Goal: Task Accomplishment & Management: Use online tool/utility

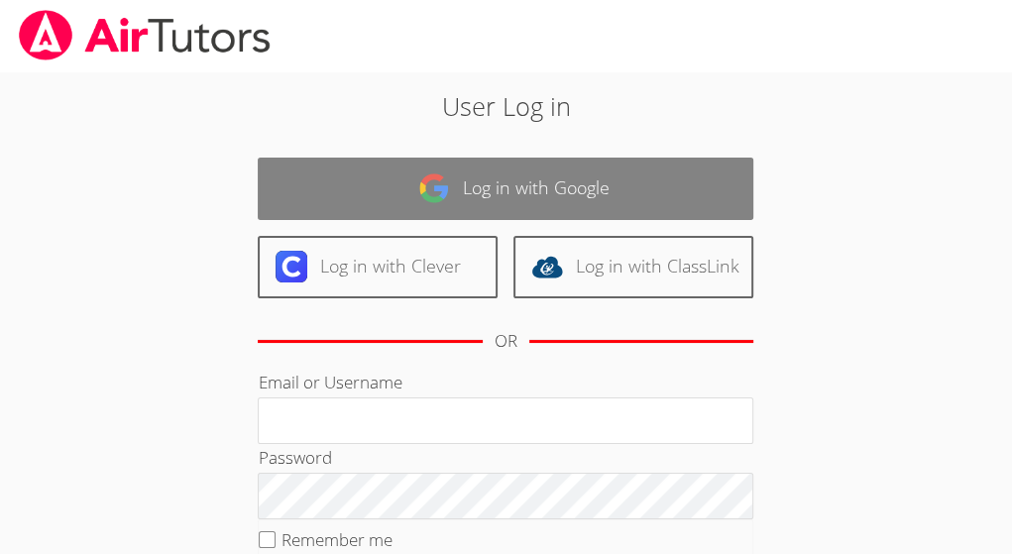
click at [647, 183] on link "Log in with Google" at bounding box center [505, 189] width 495 height 62
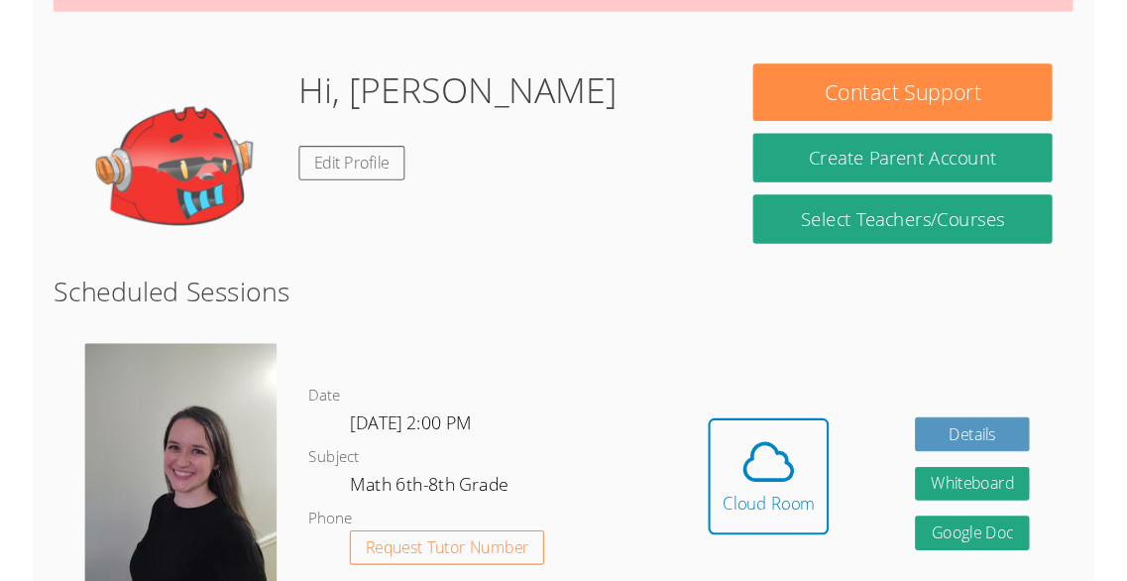
scroll to position [333, 0]
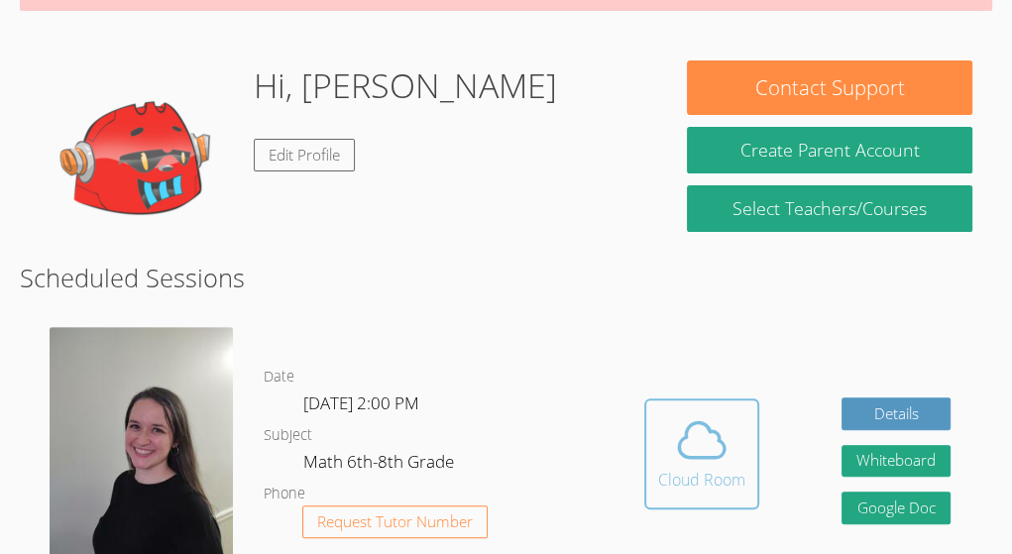
click at [699, 454] on icon at bounding box center [701, 439] width 55 height 55
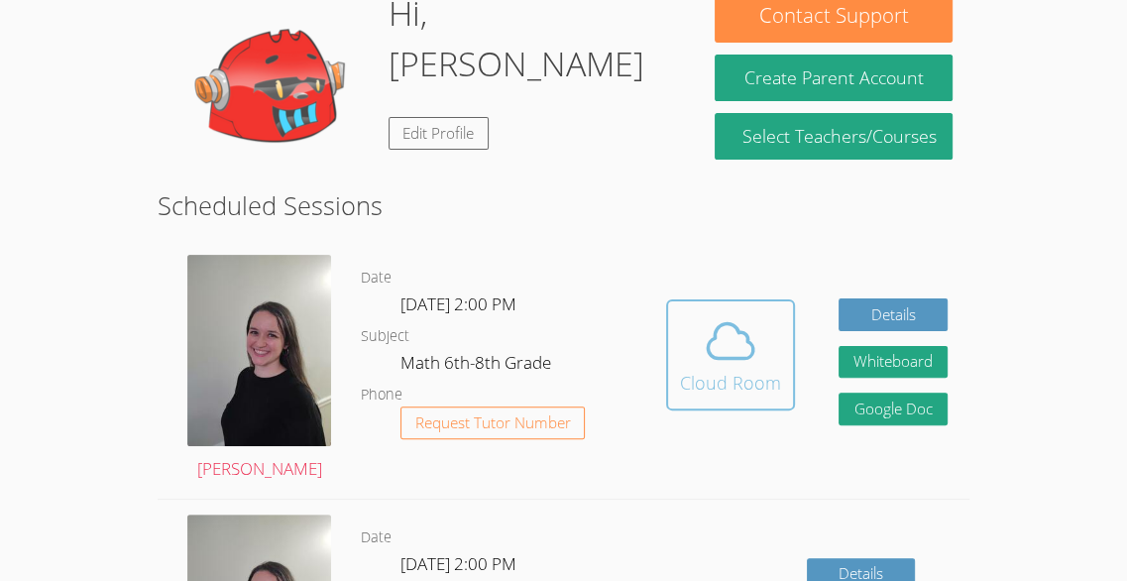
click at [694, 319] on span at bounding box center [730, 340] width 101 height 55
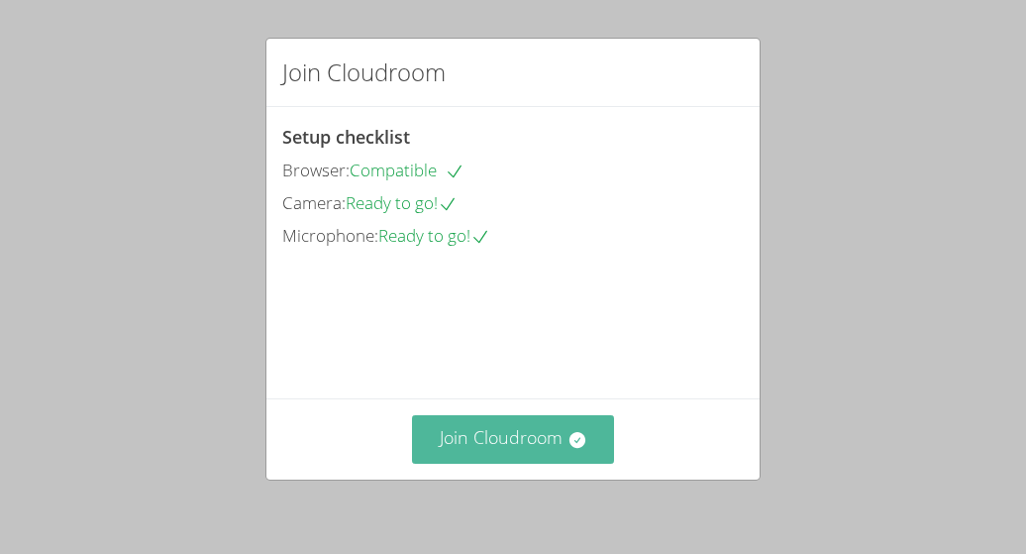
click at [519, 435] on button "Join Cloudroom" at bounding box center [513, 439] width 203 height 49
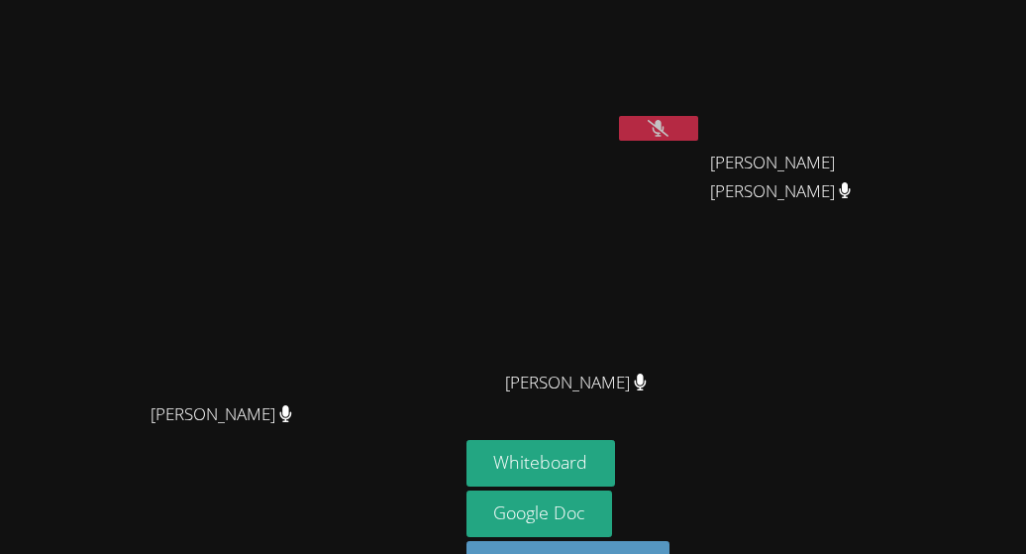
click at [702, 133] on div "Nicarli Reneville" at bounding box center [585, 79] width 236 height 142
click at [699, 116] on button at bounding box center [658, 128] width 79 height 25
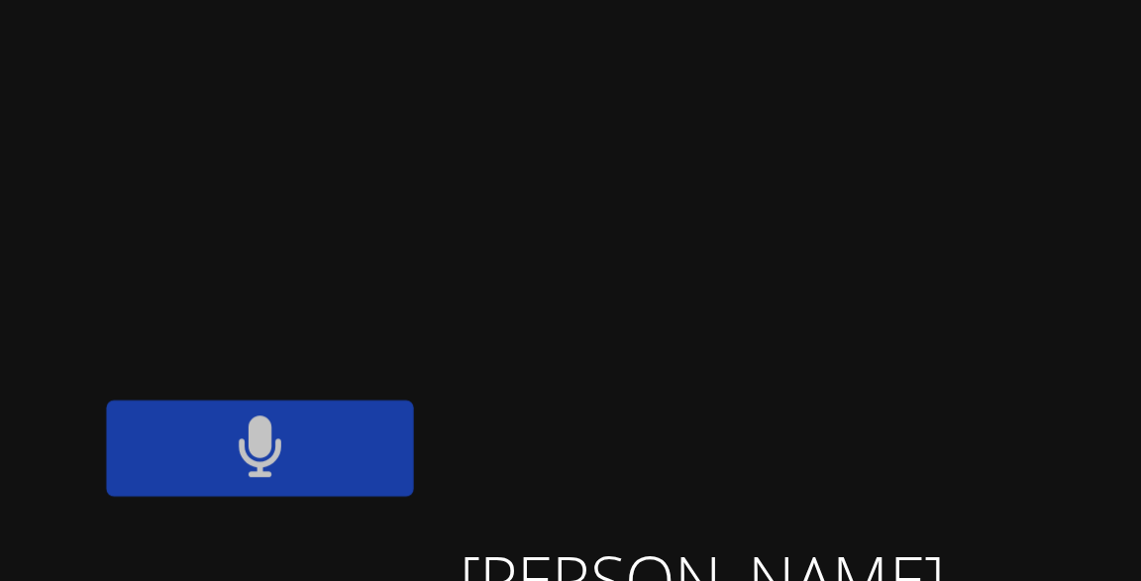
click at [775, 122] on button at bounding box center [735, 128] width 79 height 25
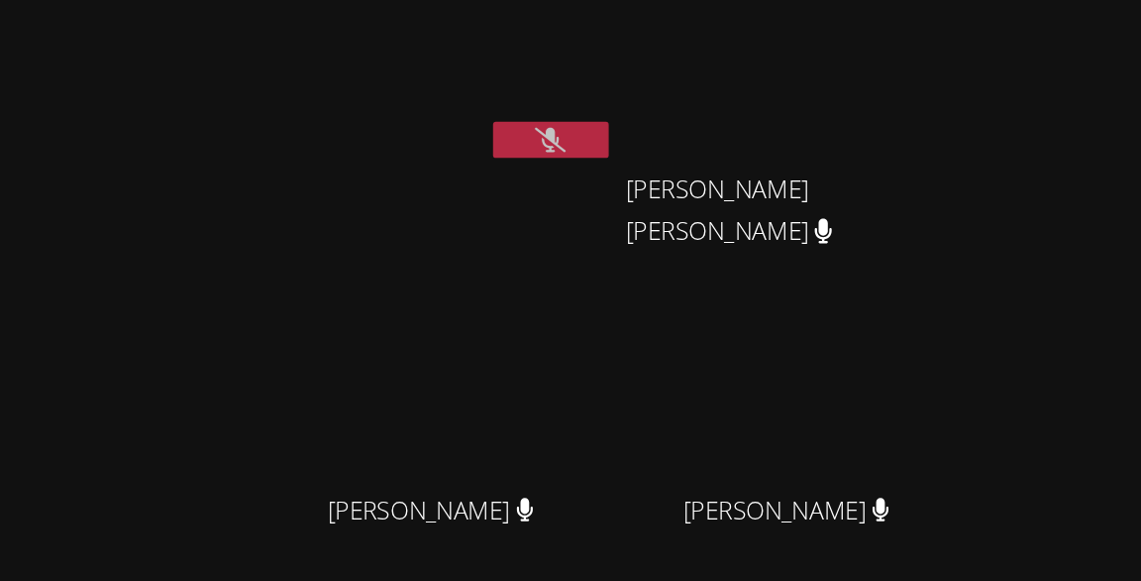
scroll to position [31, 0]
click at [755, 218] on video at bounding box center [661, 263] width 236 height 133
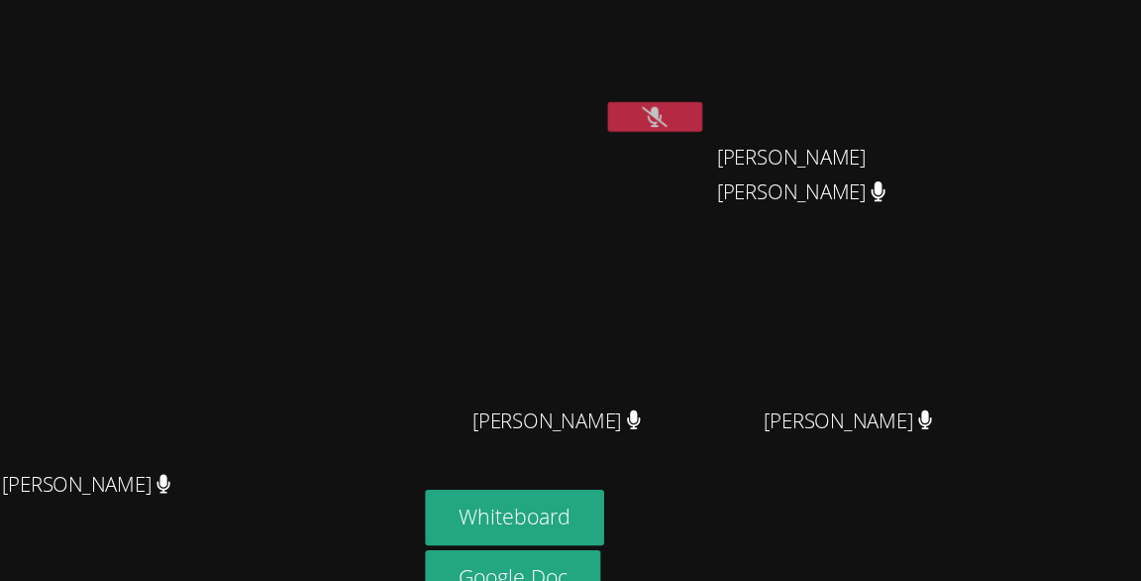
scroll to position [0, 0]
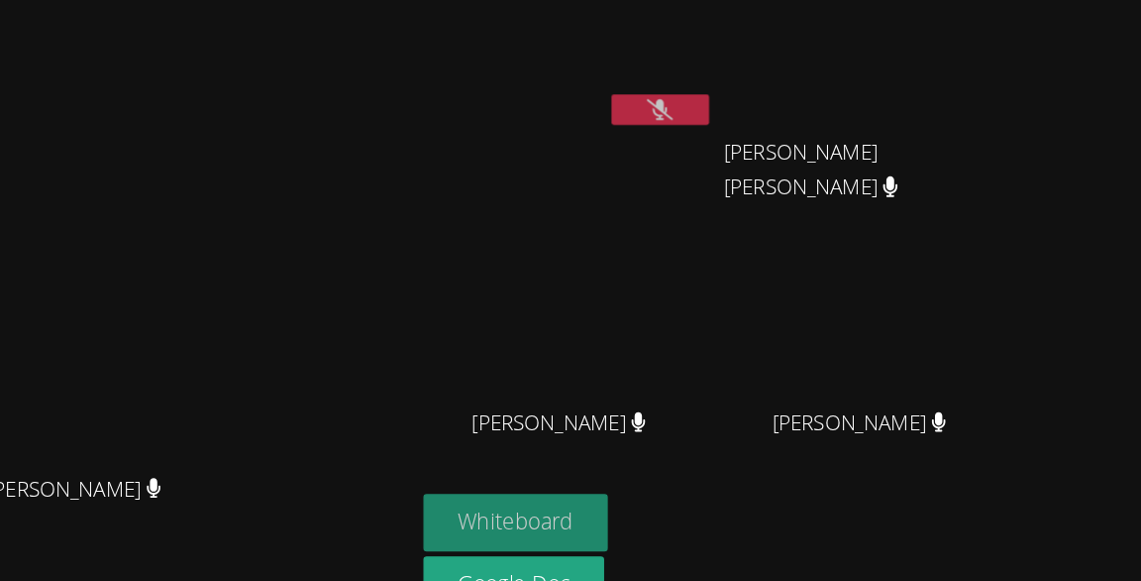
click at [693, 418] on button "Whiteboard" at bounding box center [618, 432] width 150 height 47
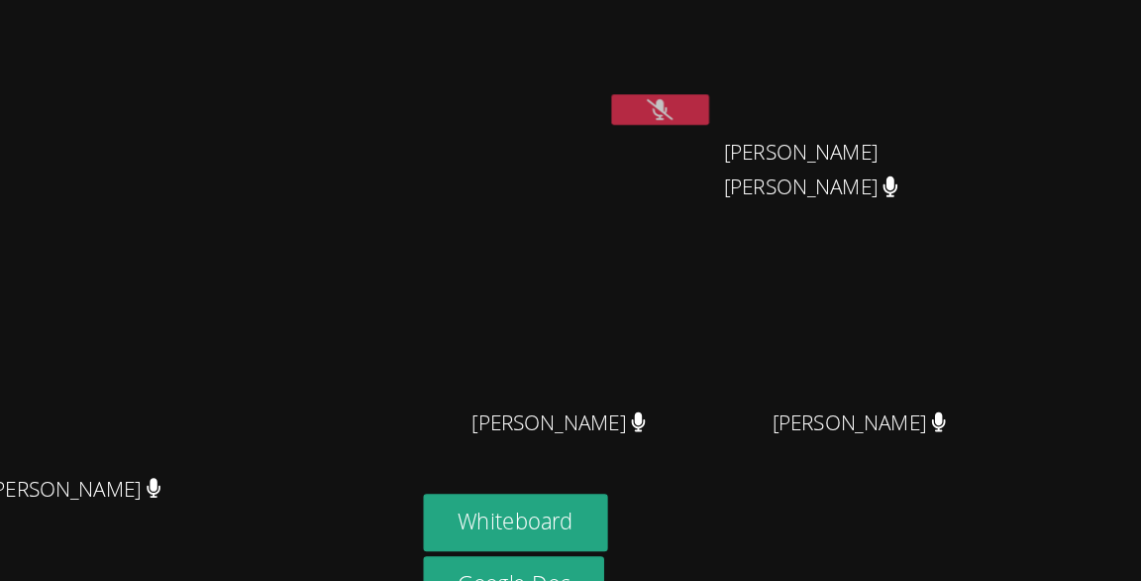
click at [775, 85] on button at bounding box center [735, 97] width 79 height 25
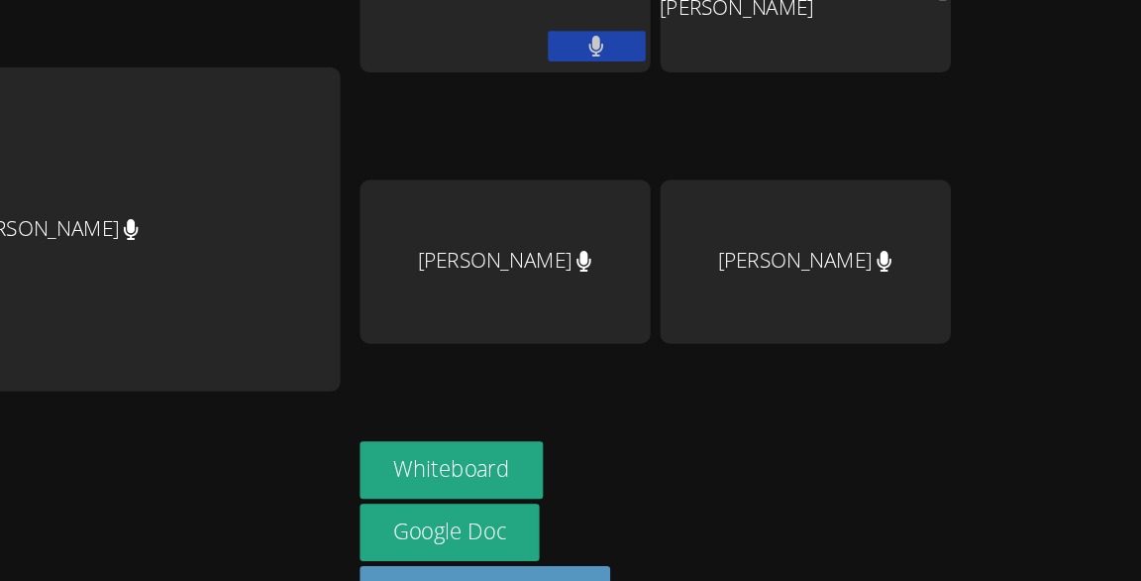
scroll to position [33, 0]
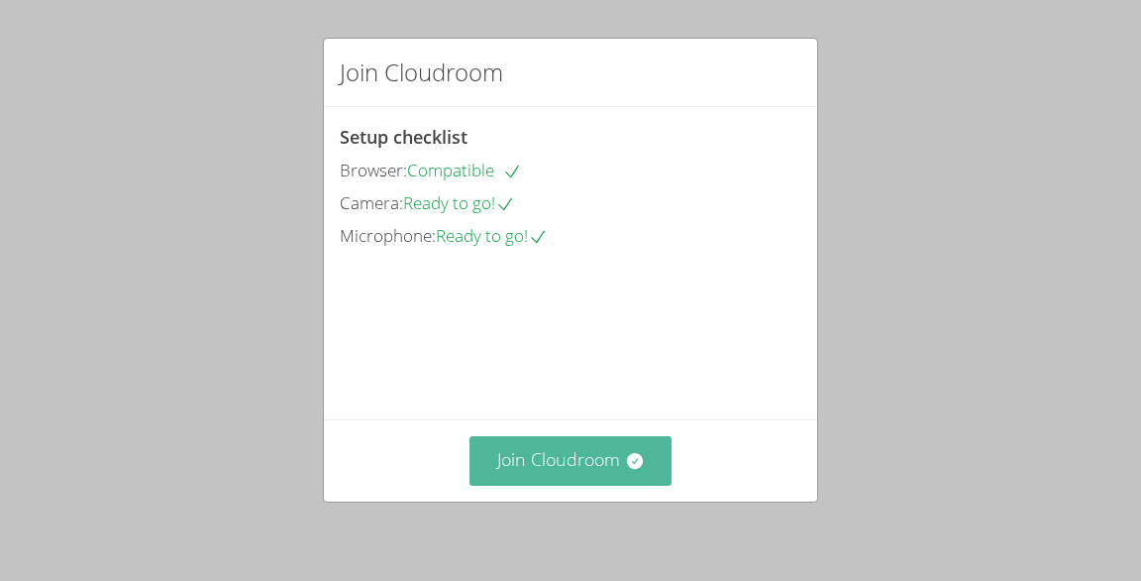
click at [594, 464] on button "Join Cloudroom" at bounding box center [571, 460] width 203 height 49
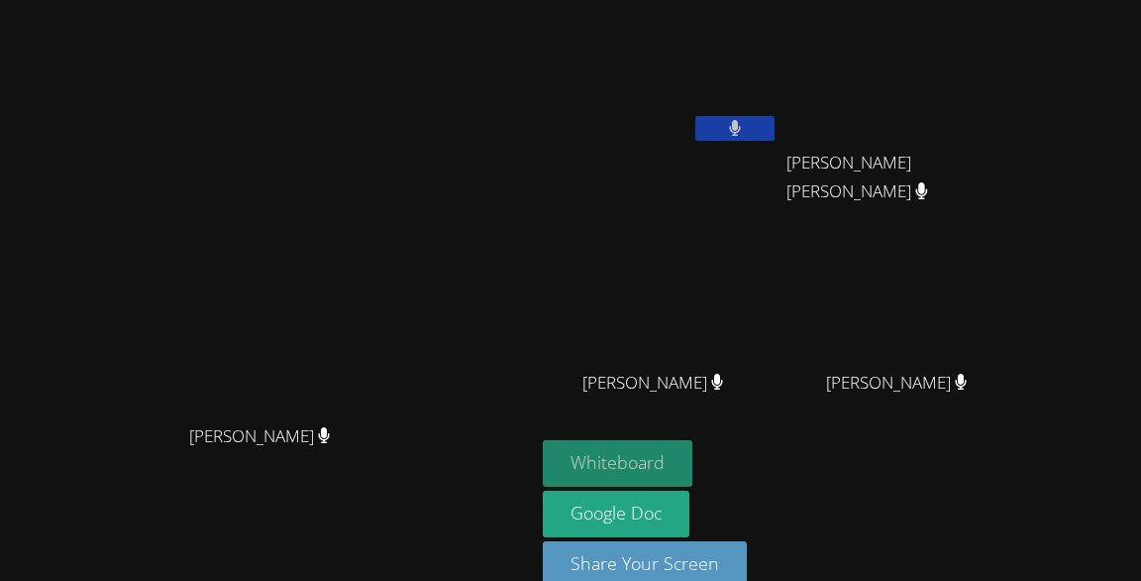
click at [690, 455] on button "Whiteboard" at bounding box center [618, 463] width 150 height 47
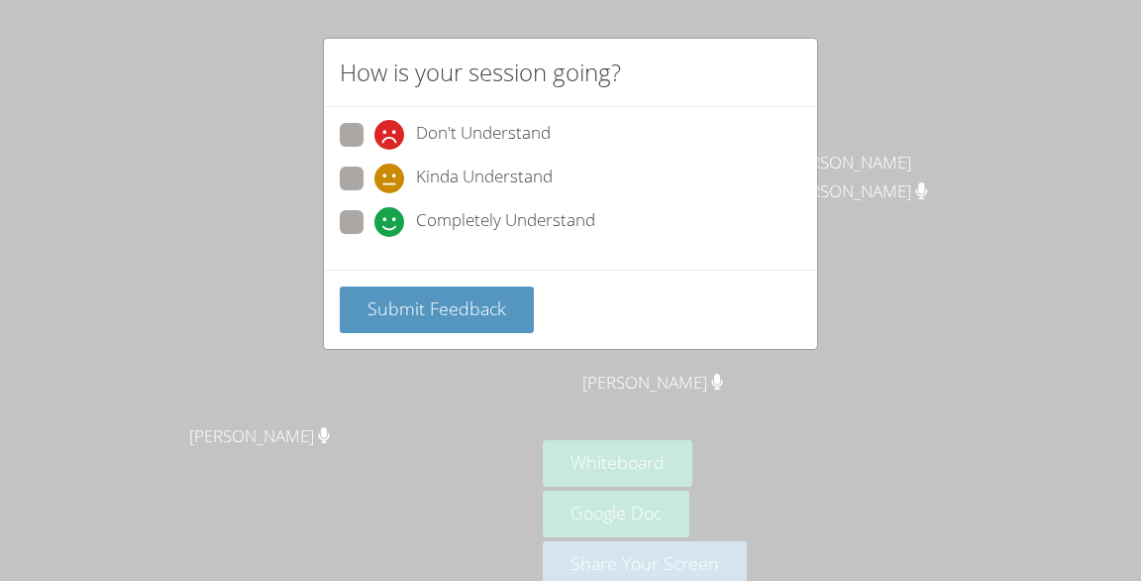
click at [375, 237] on span at bounding box center [375, 237] width 0 height 0
click at [375, 215] on input "Completely Understand" at bounding box center [383, 218] width 17 height 17
radio input "true"
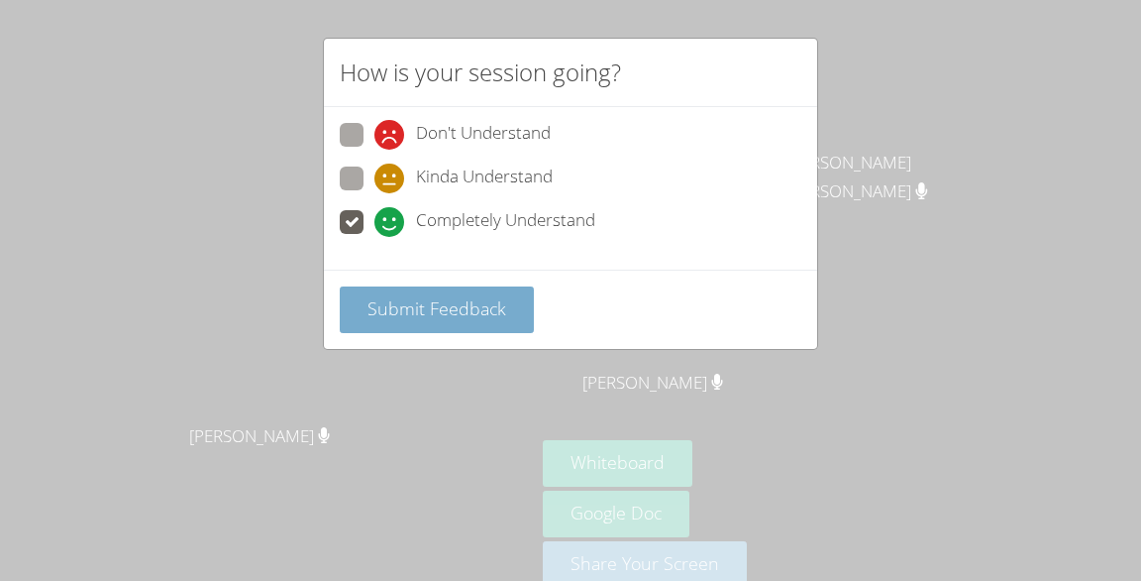
click at [413, 324] on button "Submit Feedback" at bounding box center [437, 309] width 194 height 47
